Goal: Information Seeking & Learning: Check status

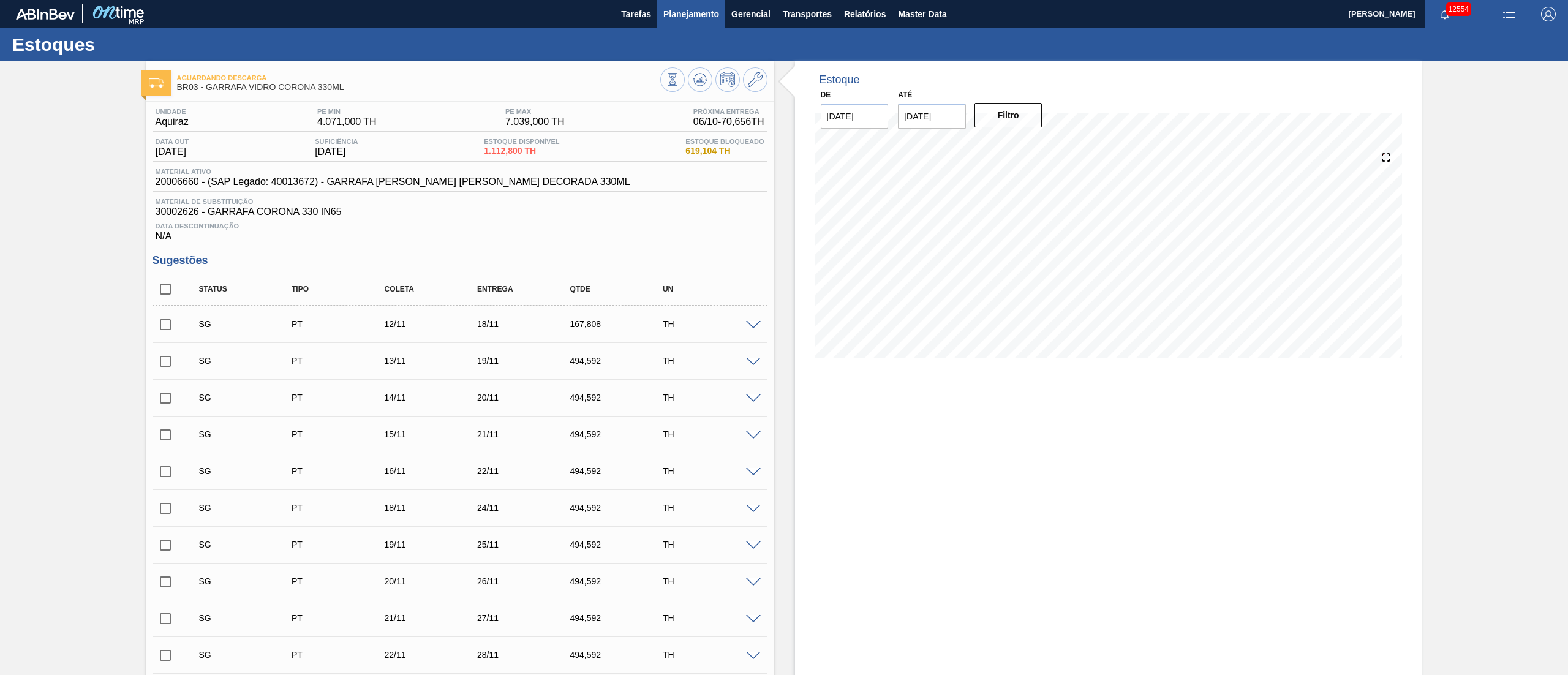
click at [700, 24] on button "Planejamento" at bounding box center [691, 13] width 68 height 28
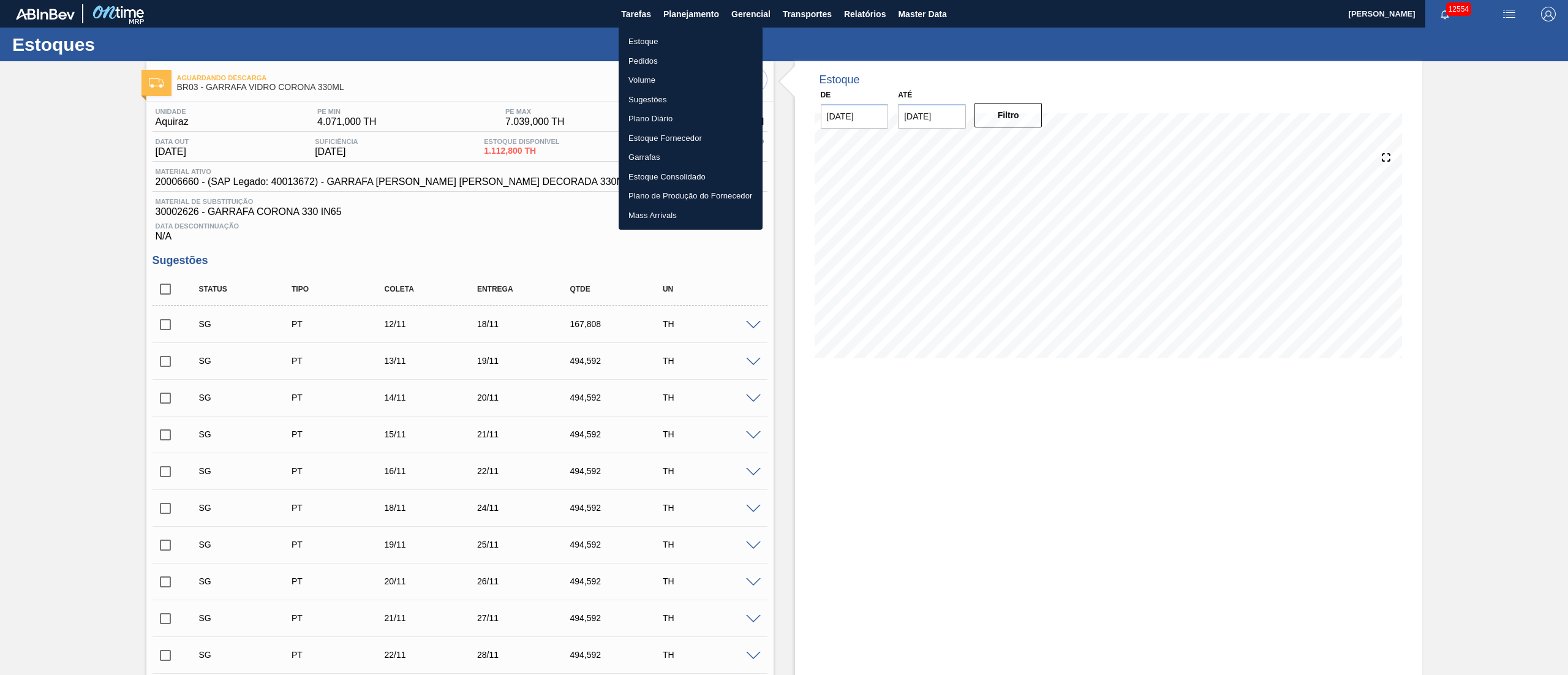
click at [645, 62] on li "Pedidos" at bounding box center [690, 61] width 144 height 19
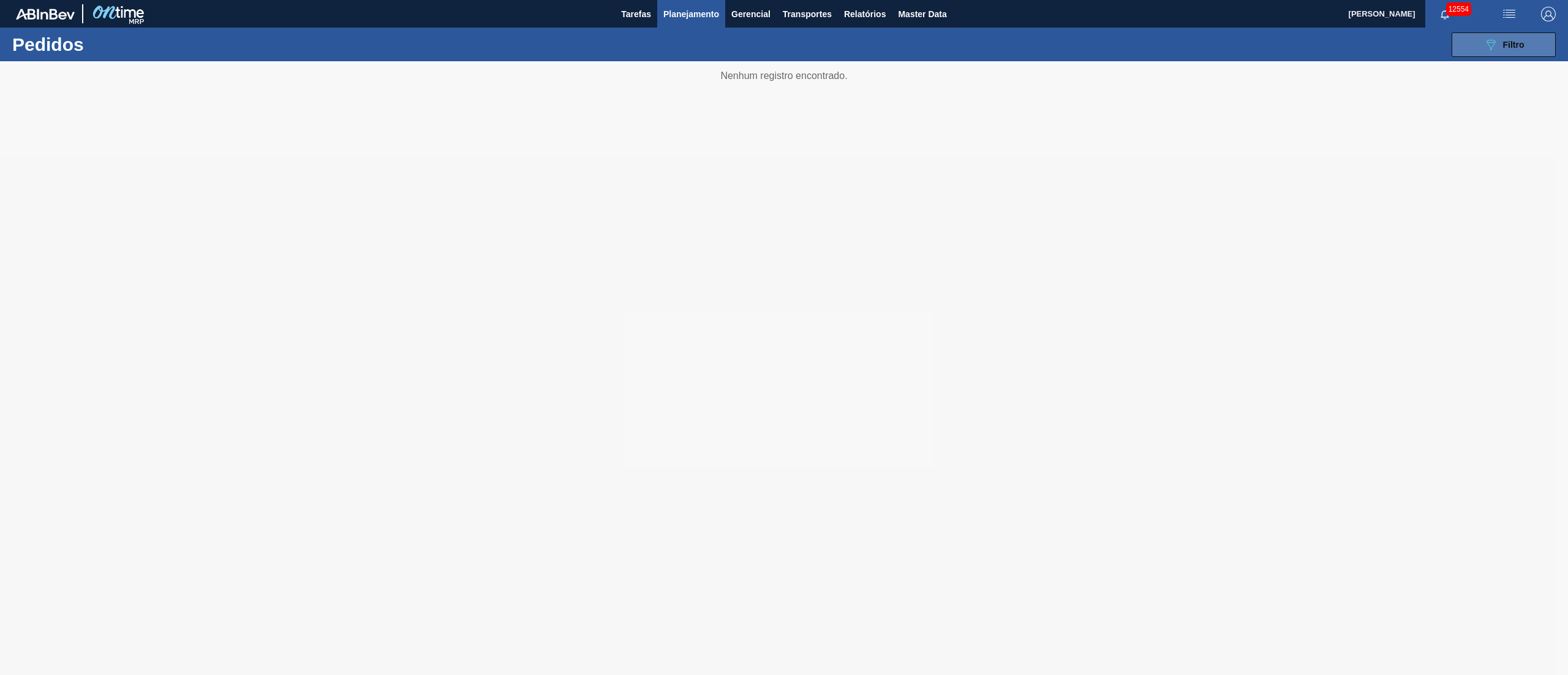
click at [1496, 44] on icon "089F7B8B-B2A5-4AFE-B5C0-19BA573D28AC" at bounding box center [1491, 45] width 15 height 15
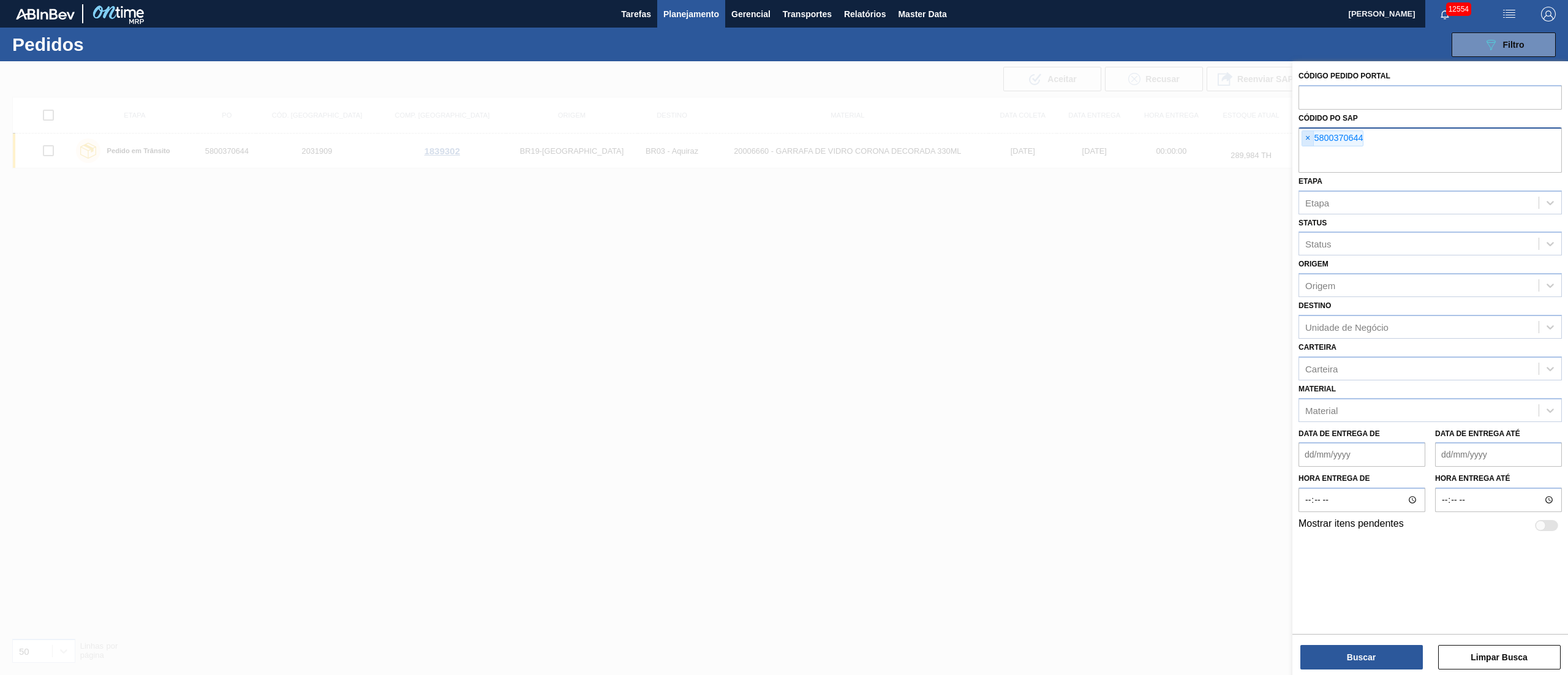
click at [1306, 135] on span "×" at bounding box center [1308, 138] width 11 height 15
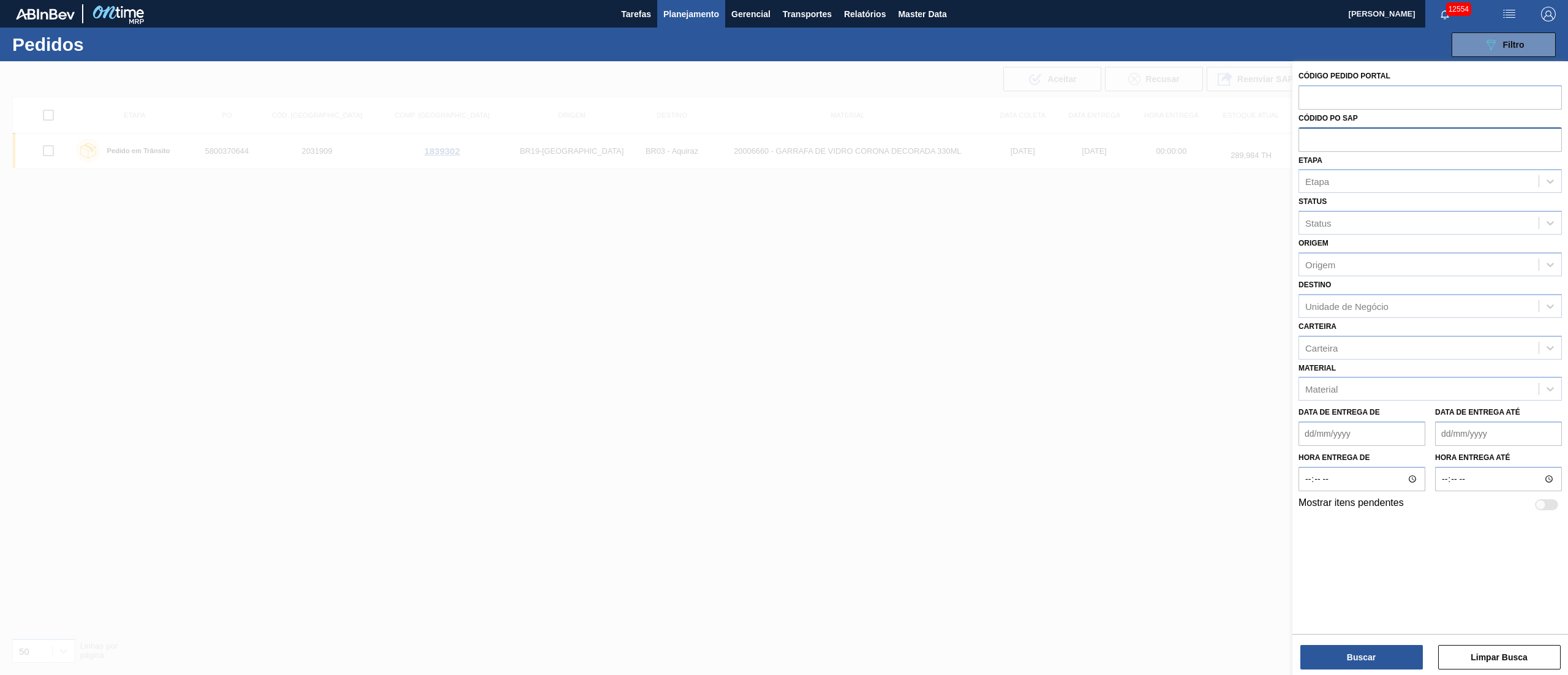
click at [679, 419] on div at bounding box center [784, 399] width 1568 height 675
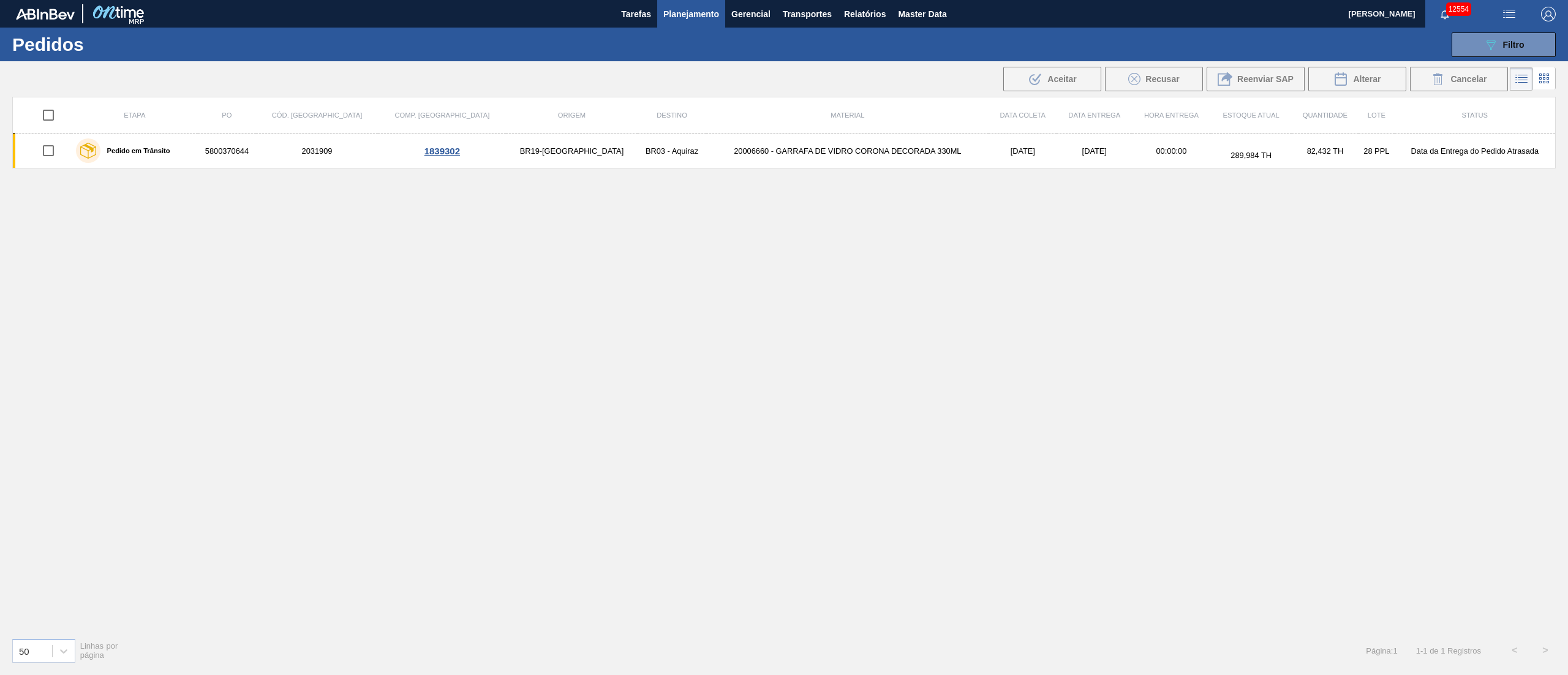
click at [696, 13] on span "Planejamento" at bounding box center [691, 14] width 56 height 15
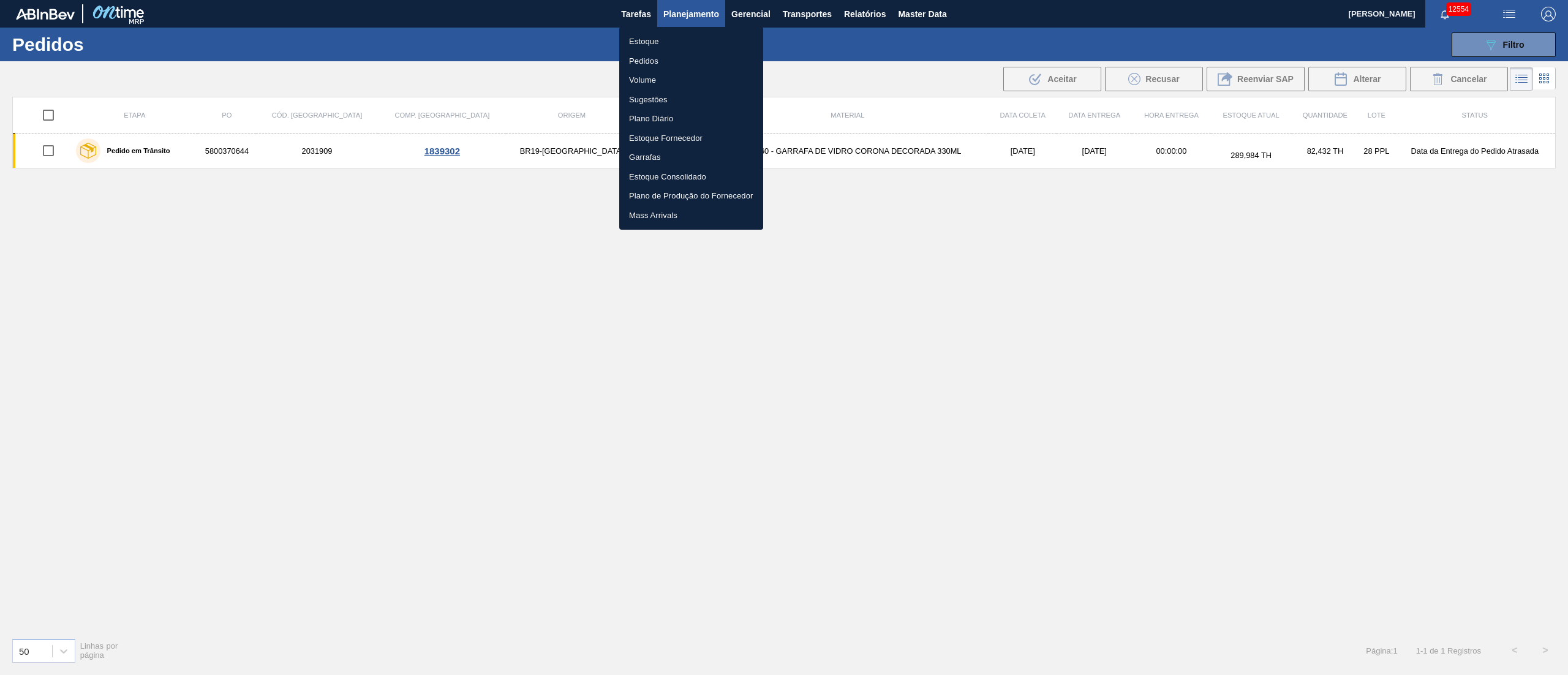
click at [647, 54] on li "Pedidos" at bounding box center [691, 61] width 144 height 19
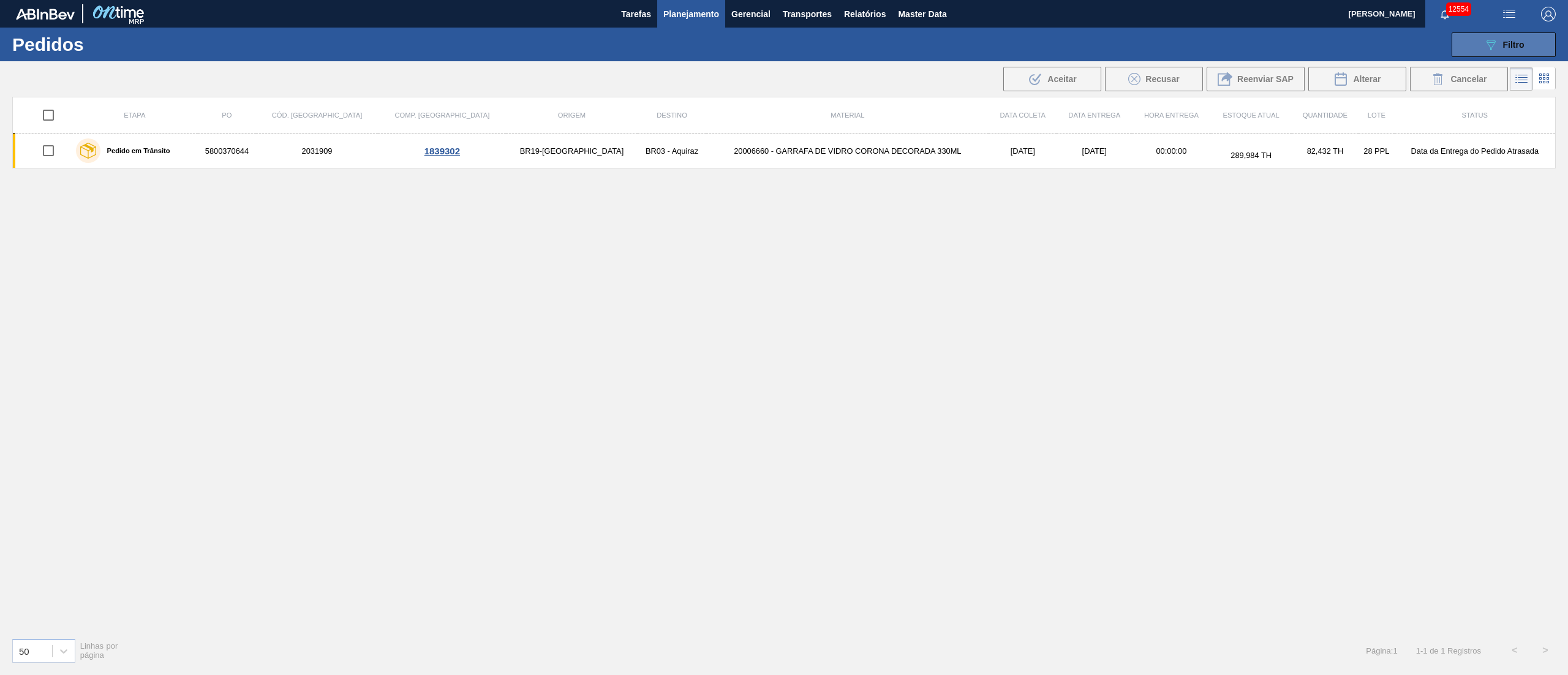
click at [1510, 51] on div "089F7B8B-B2A5-4AFE-B5C0-19BA573D28AC Filtro" at bounding box center [1504, 45] width 41 height 15
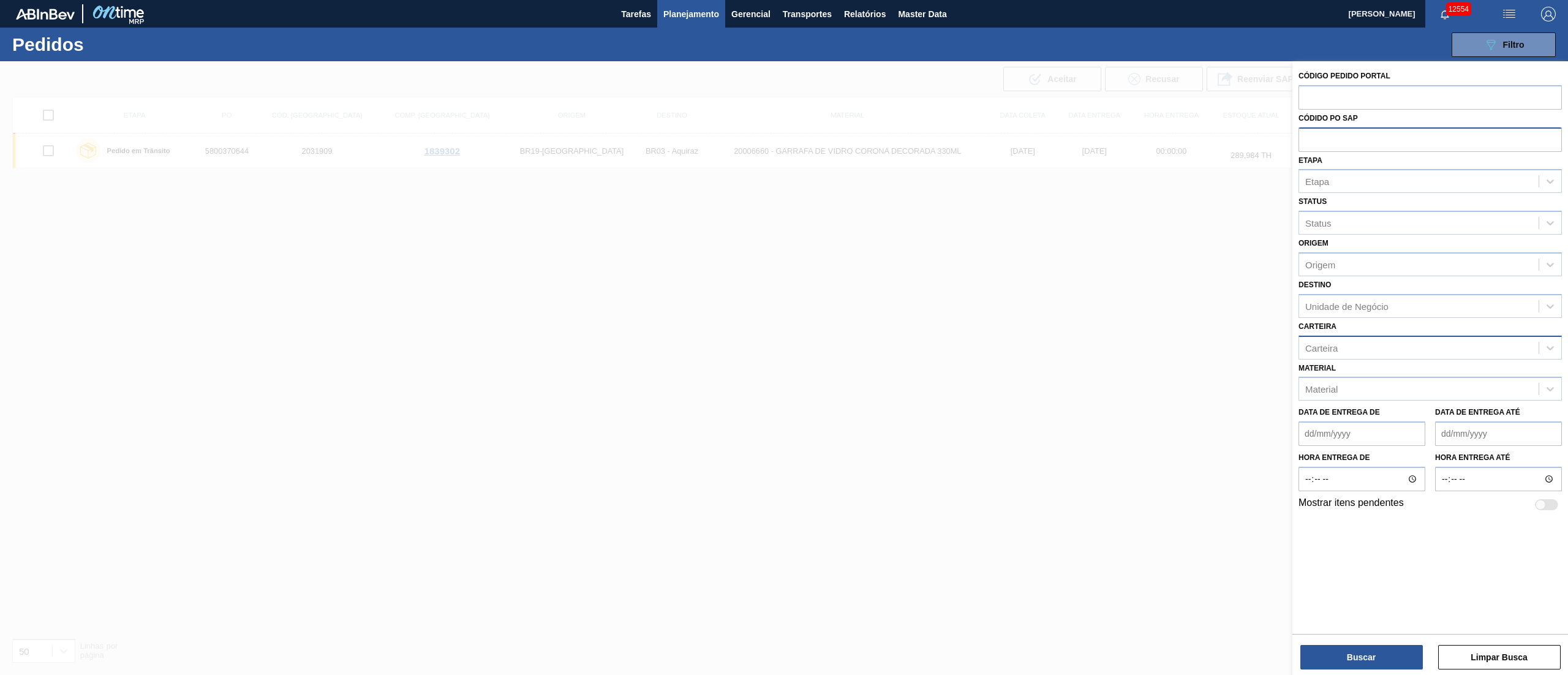
click at [1335, 342] on div "Carteira" at bounding box center [1322, 348] width 32 height 11
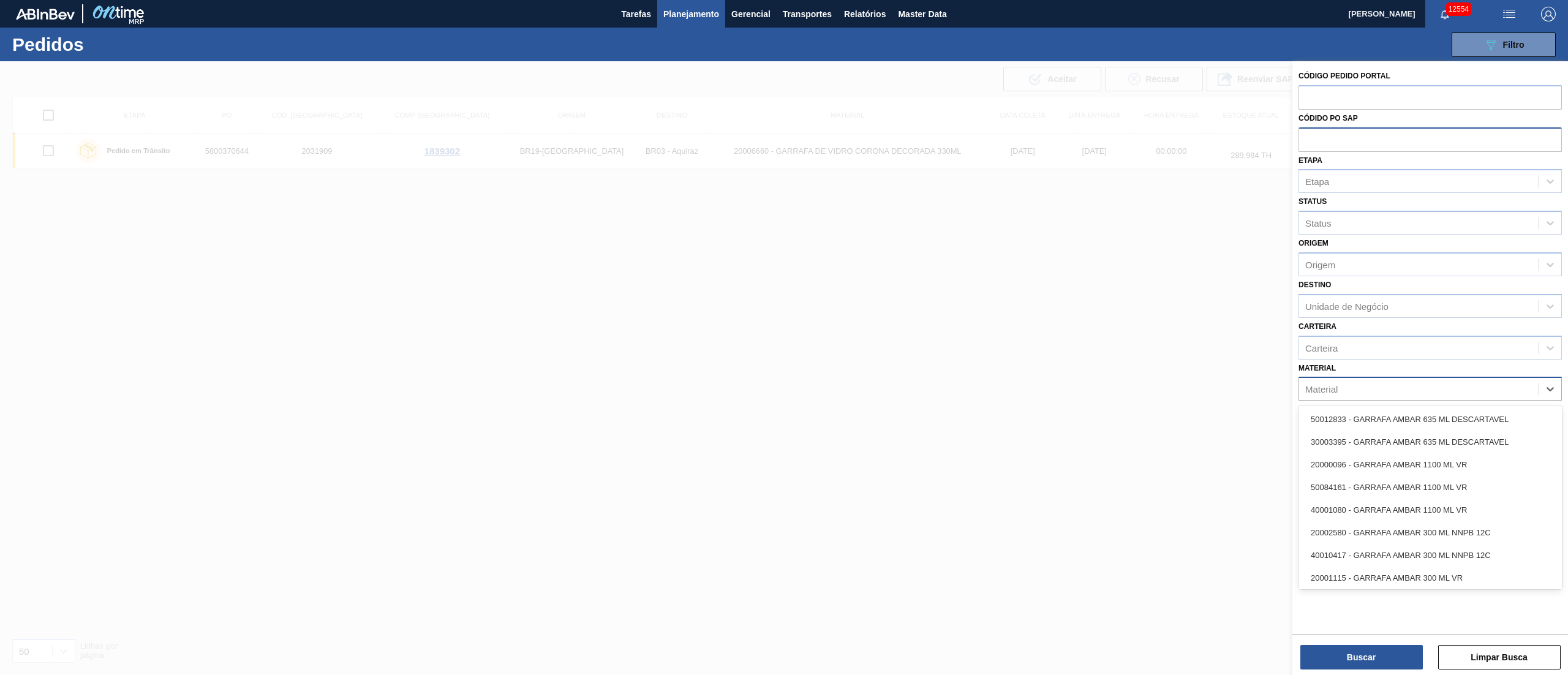
click at [1339, 391] on div "Material" at bounding box center [1419, 389] width 240 height 17
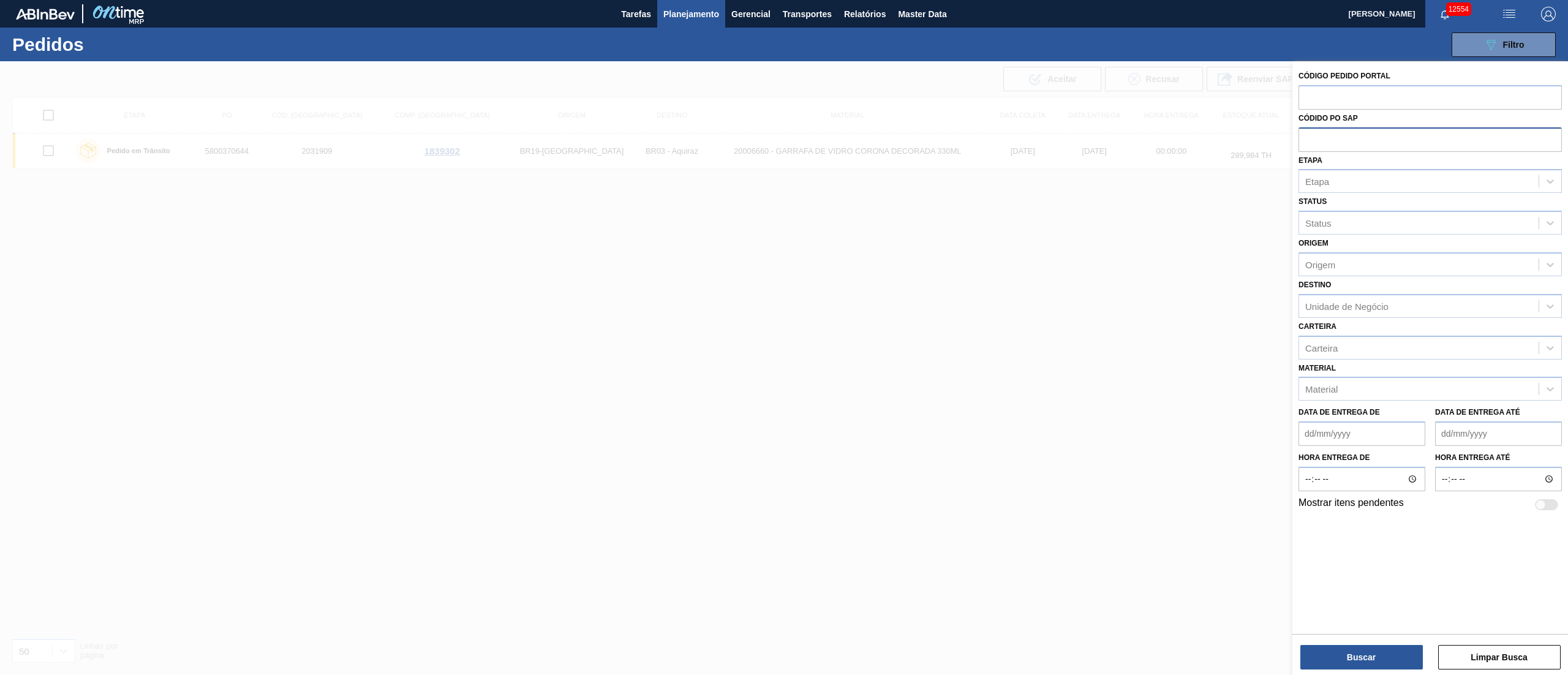
click at [1351, 360] on div "Material Material" at bounding box center [1430, 380] width 264 height 42
click at [1322, 386] on div "Material" at bounding box center [1322, 389] width 32 height 11
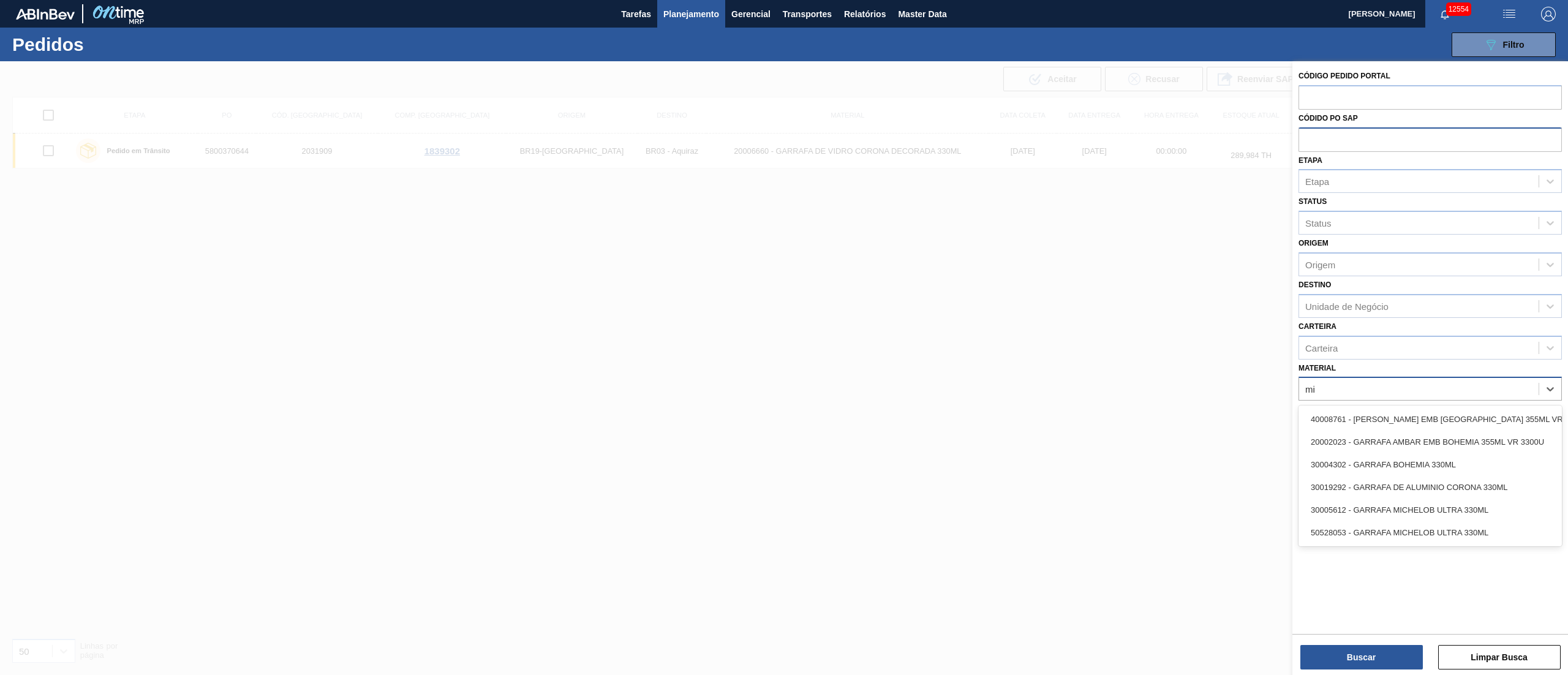
type input "m"
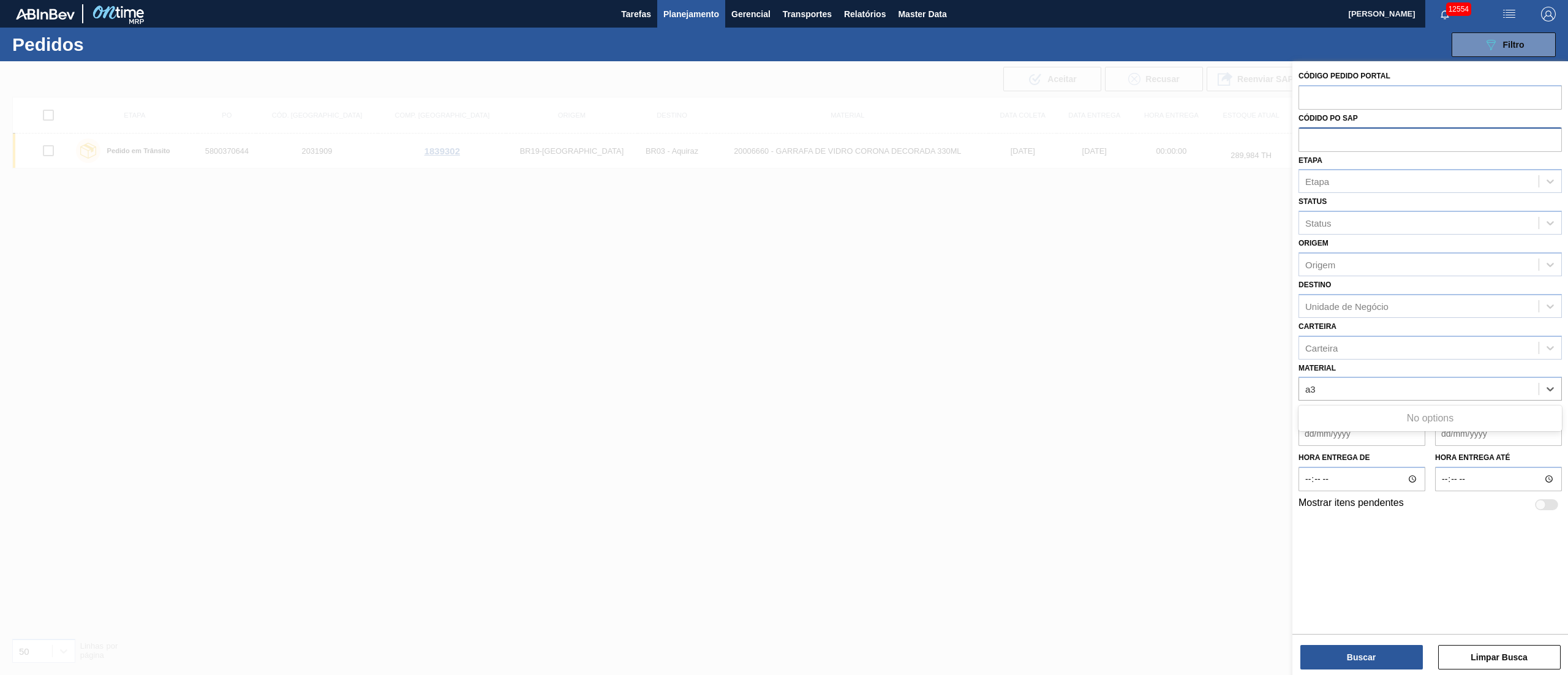
type input "a"
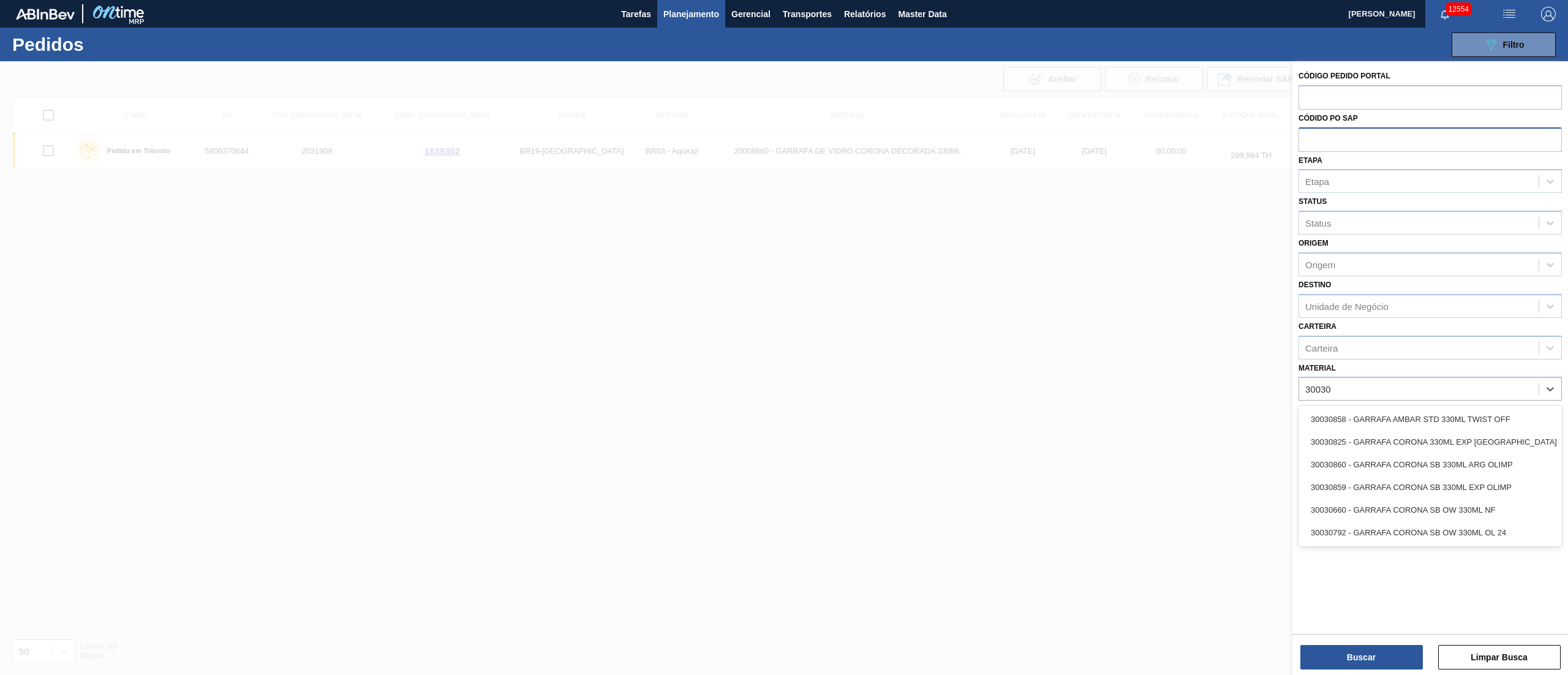
type input "300308"
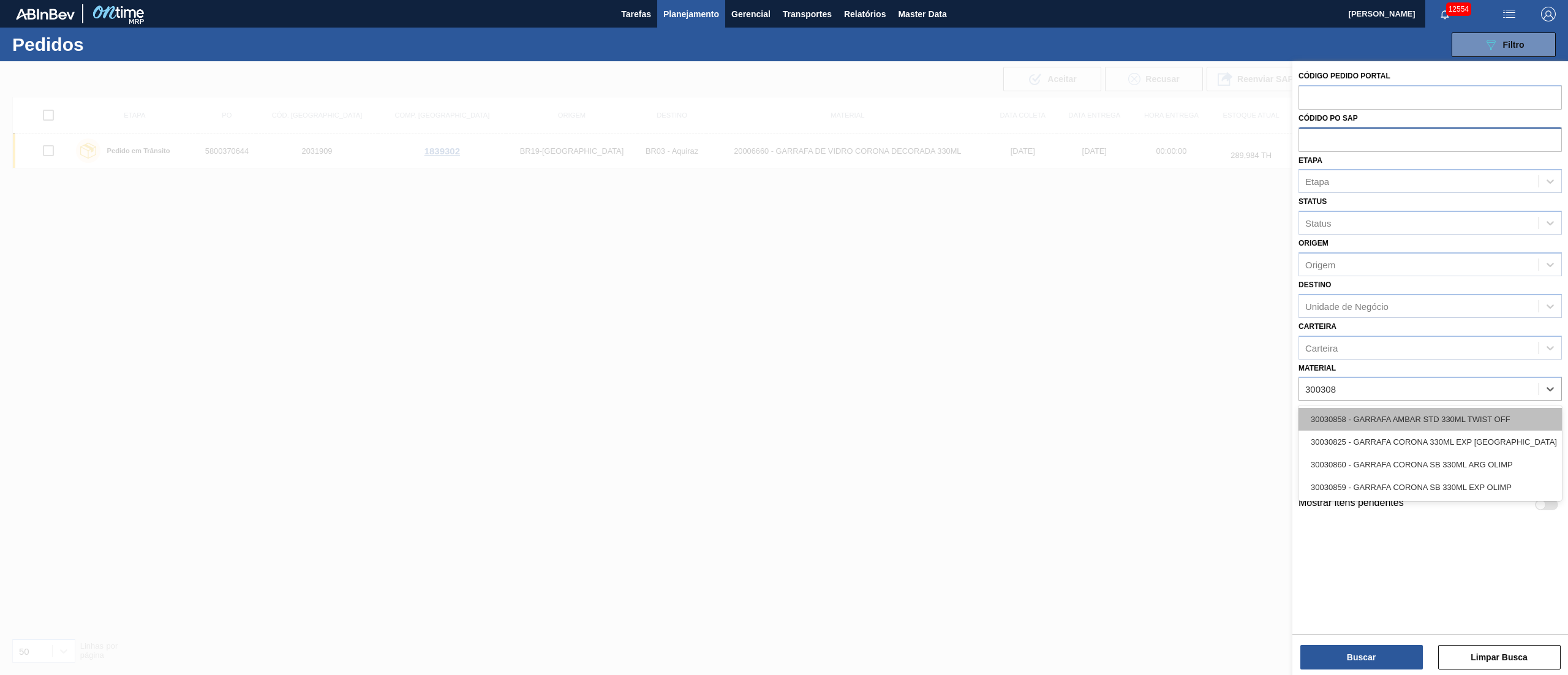
click at [1361, 419] on div "30030858 - GARRAFA AMBAR STD 330ML TWIST OFF" at bounding box center [1430, 419] width 264 height 23
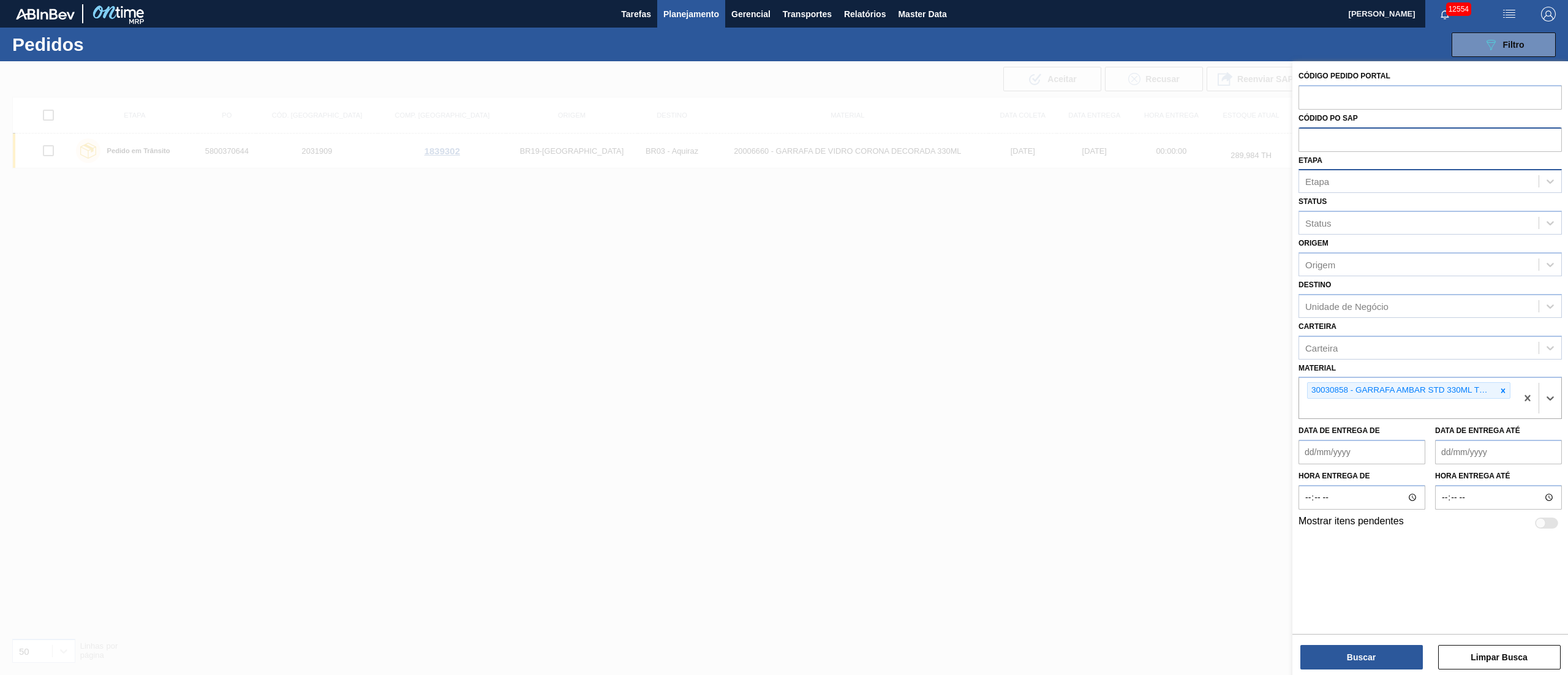
click at [1310, 170] on div "Etapa" at bounding box center [1430, 181] width 264 height 24
type input "fat"
click at [1356, 205] on div "Aguardando Faturamento" at bounding box center [1430, 212] width 264 height 23
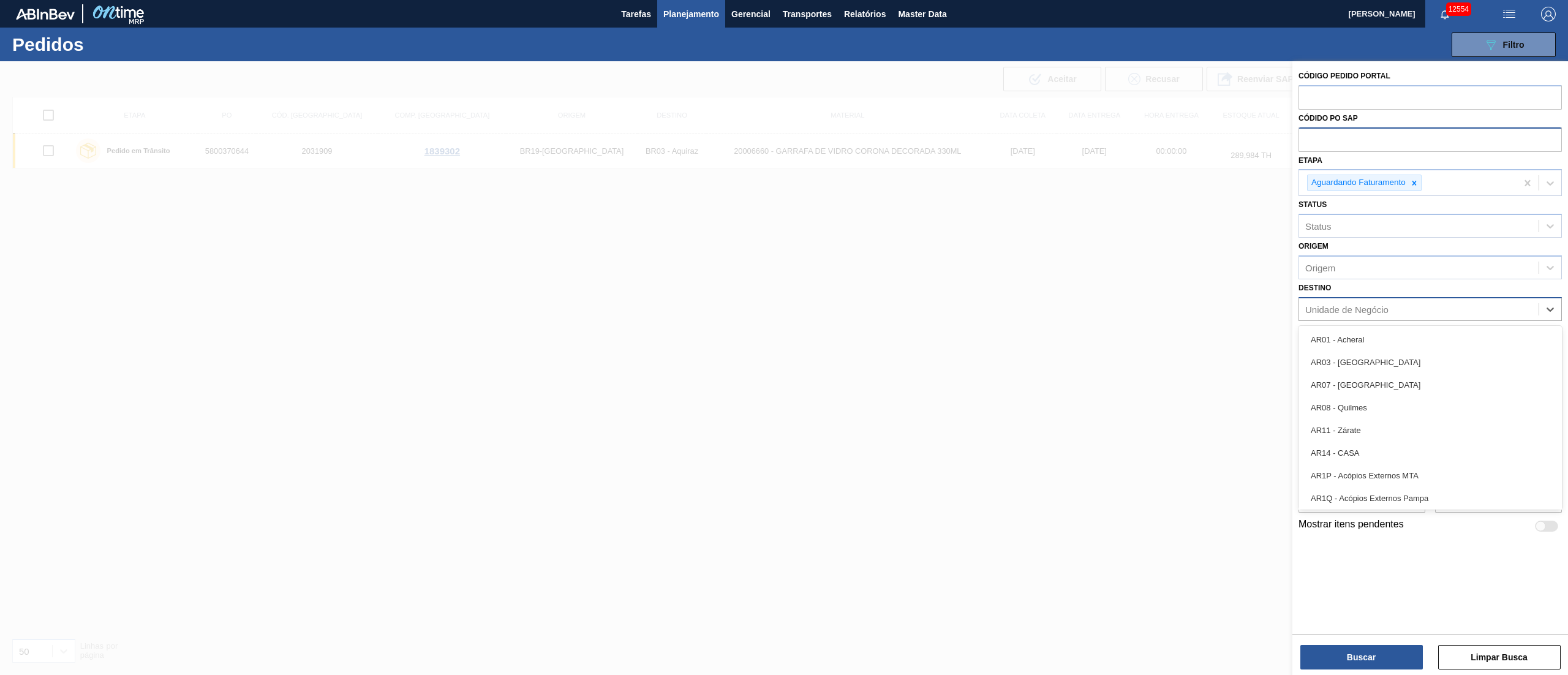
click at [1328, 307] on div "Unidade de Negócio" at bounding box center [1347, 309] width 83 height 11
type input "13"
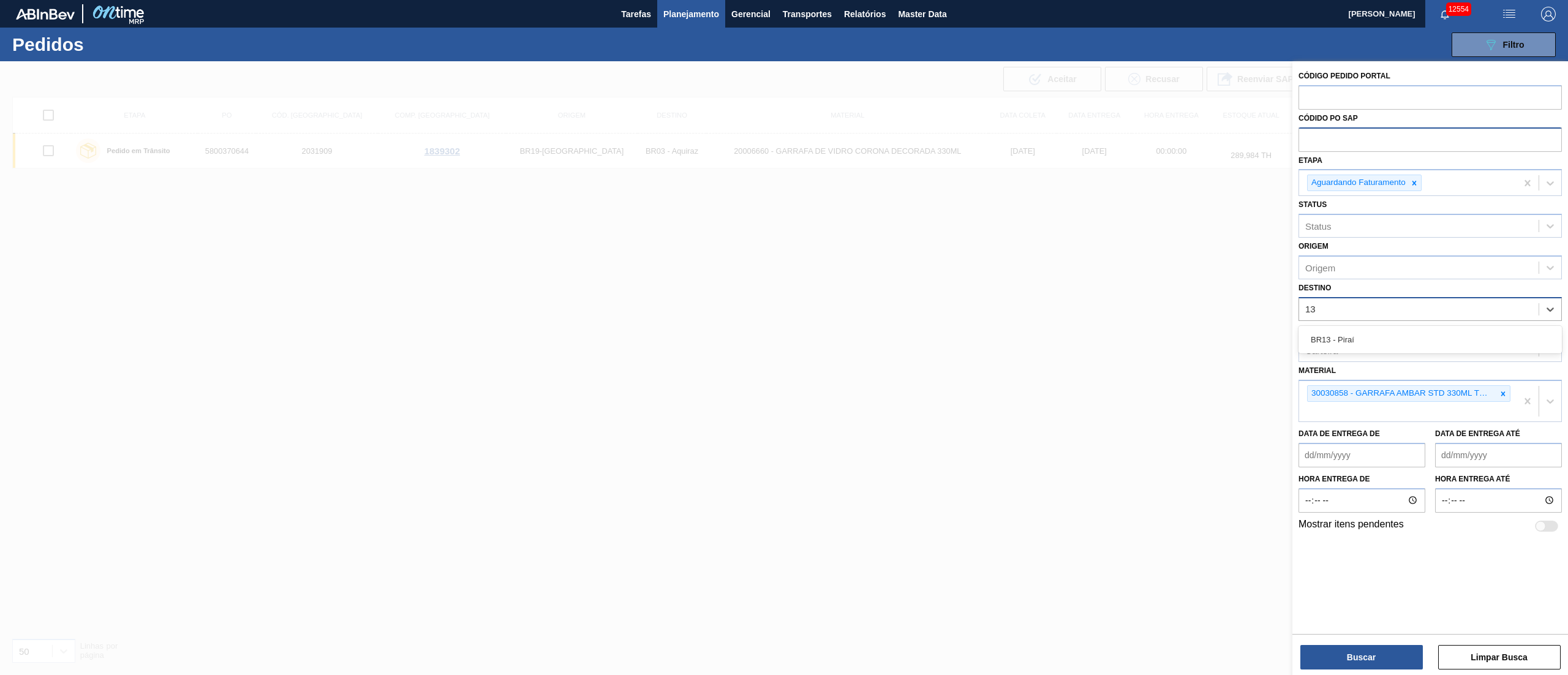
click at [1331, 335] on div "BR13 - Piraí" at bounding box center [1430, 340] width 264 height 23
click at [1368, 652] on button "Buscar" at bounding box center [1361, 657] width 123 height 25
